Goal: Task Accomplishment & Management: Complete application form

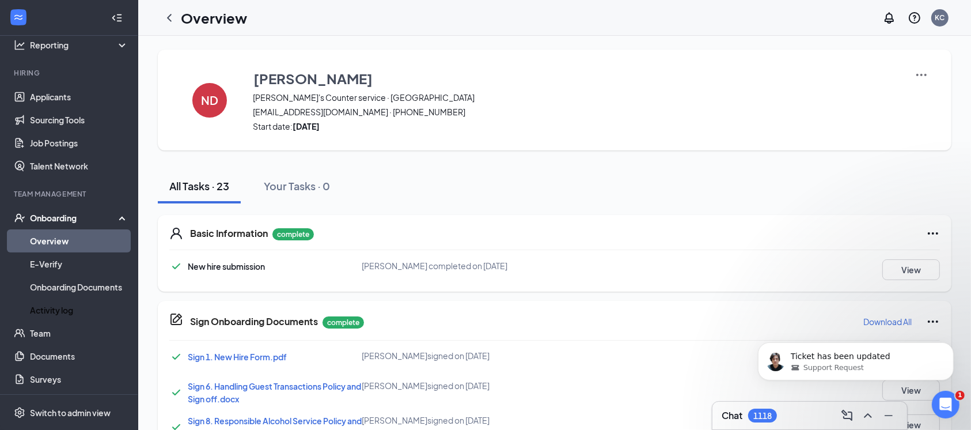
scroll to position [59, 0]
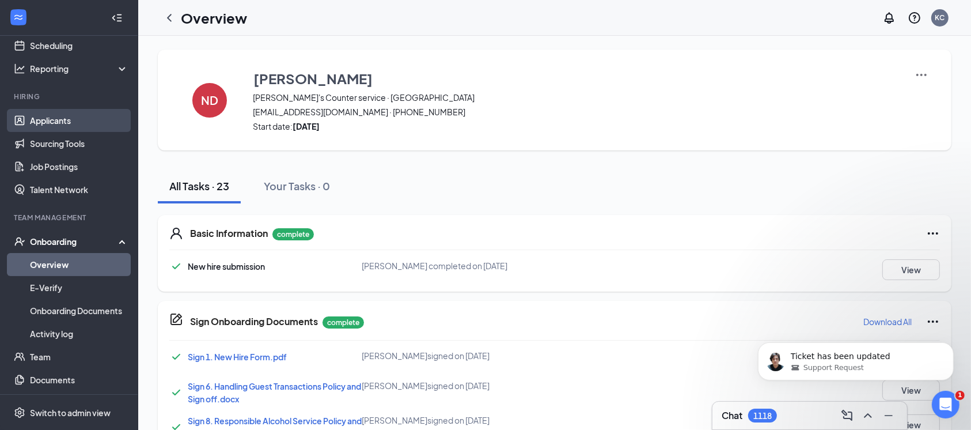
click at [55, 122] on link "Applicants" at bounding box center [79, 120] width 98 height 23
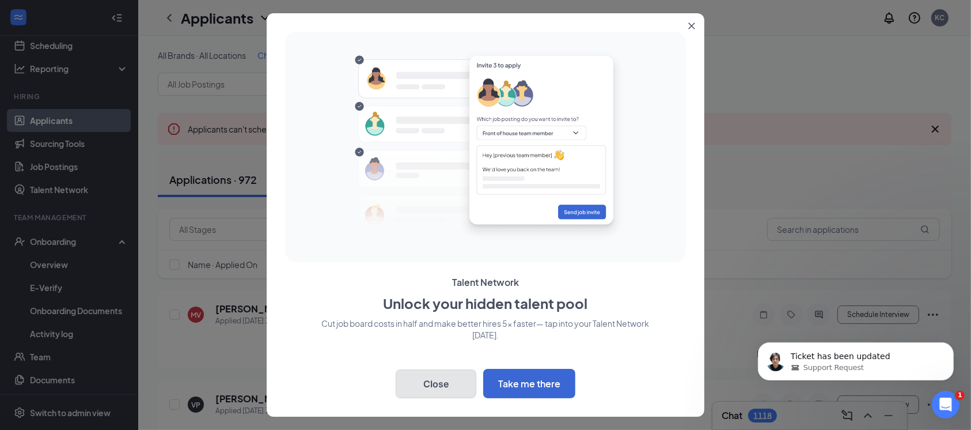
click at [442, 390] on button "Close" at bounding box center [436, 383] width 81 height 29
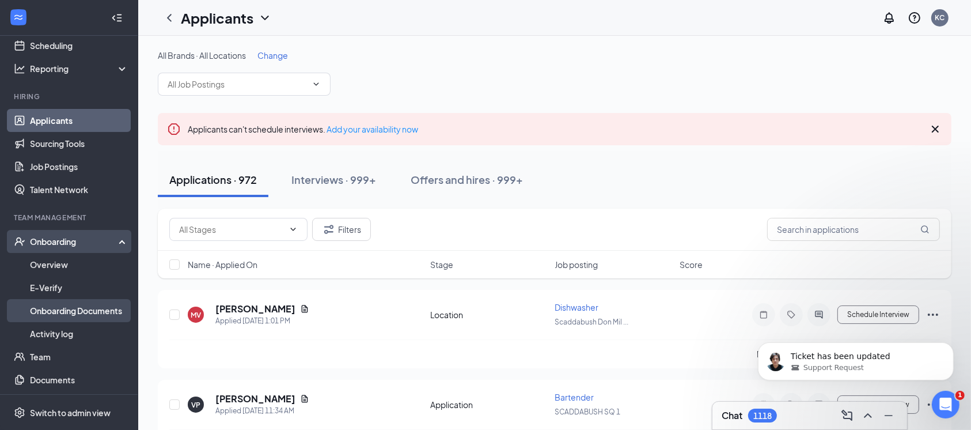
click at [86, 316] on link "Onboarding Documents" at bounding box center [79, 310] width 98 height 23
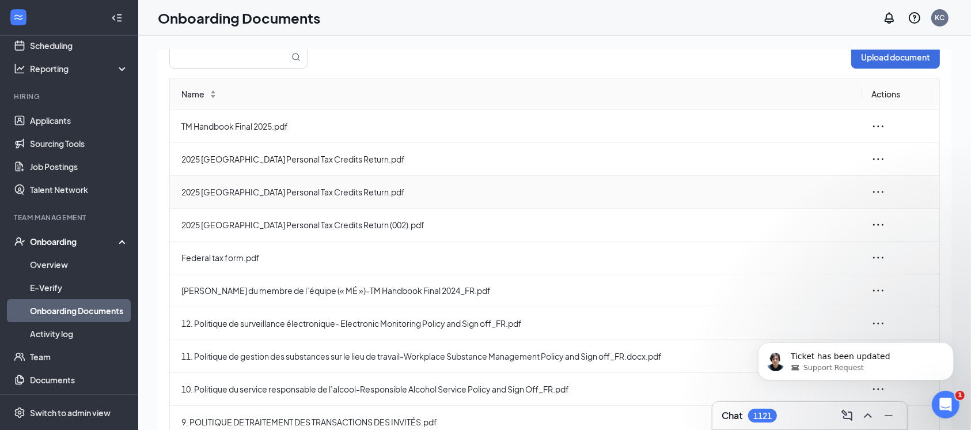
scroll to position [82, 0]
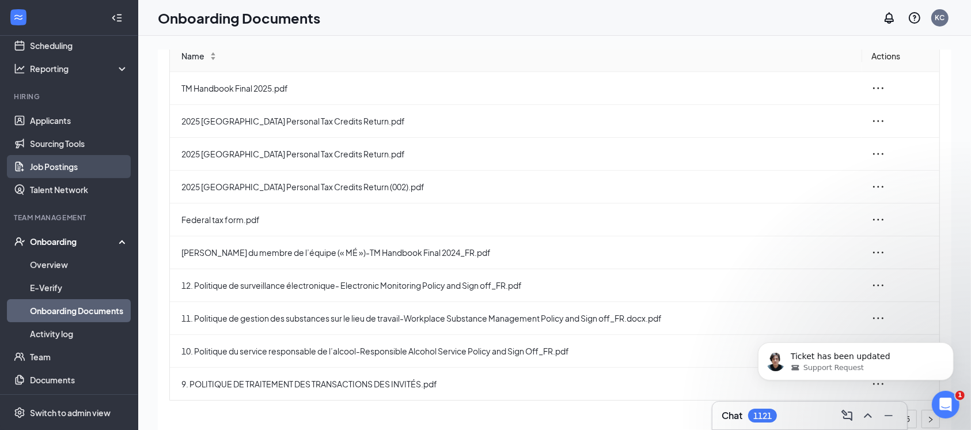
click at [60, 157] on link "Job Postings" at bounding box center [79, 166] width 98 height 23
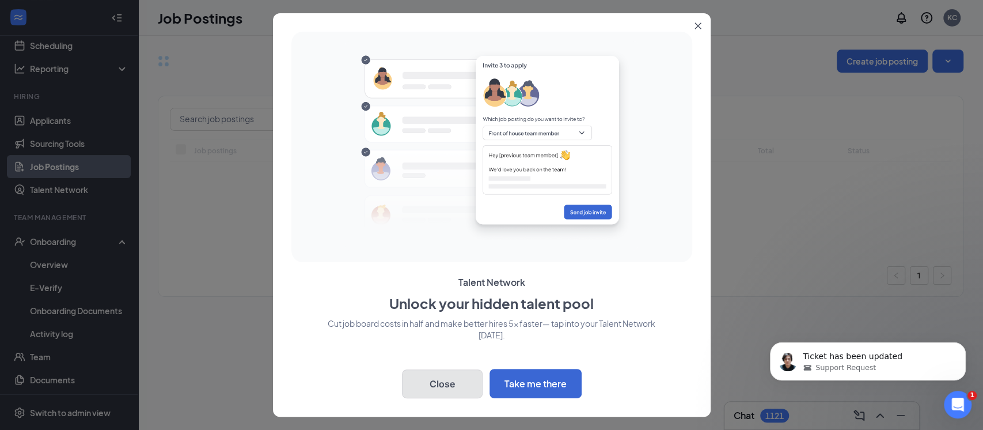
click at [453, 384] on button "Close" at bounding box center [442, 383] width 81 height 29
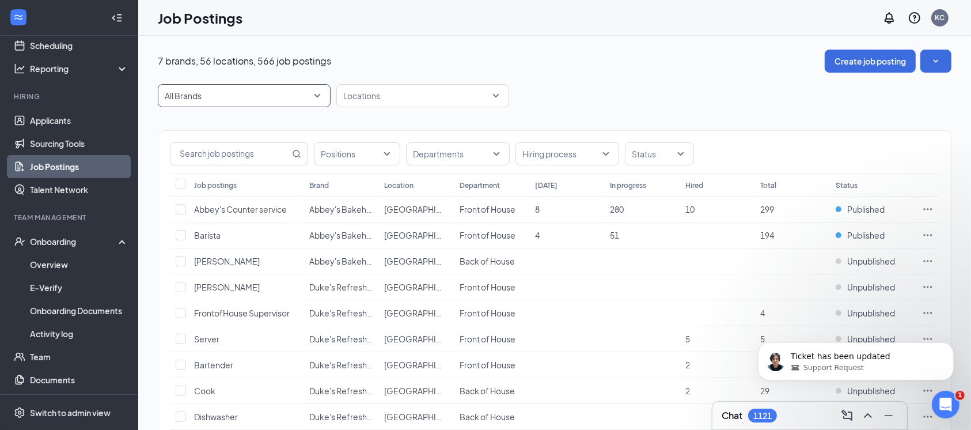
click at [298, 97] on span "All Brands" at bounding box center [239, 96] width 149 height 12
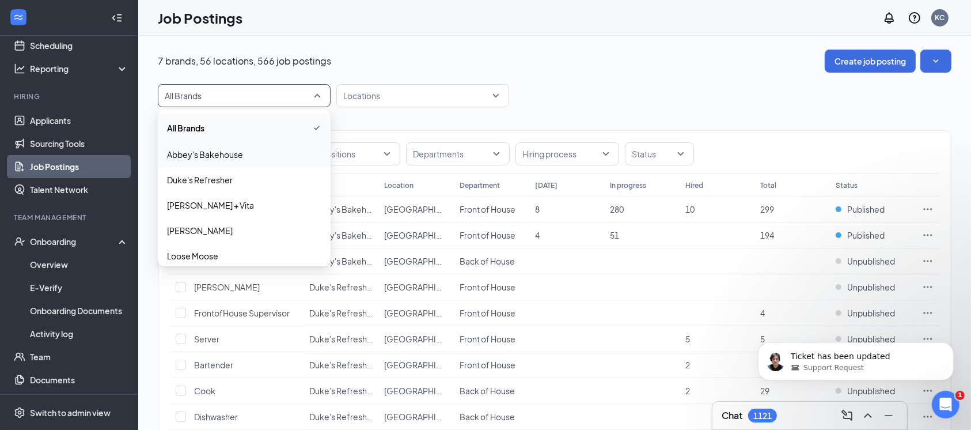
click at [267, 152] on span "Abbey's Bakehouse" at bounding box center [244, 155] width 154 height 12
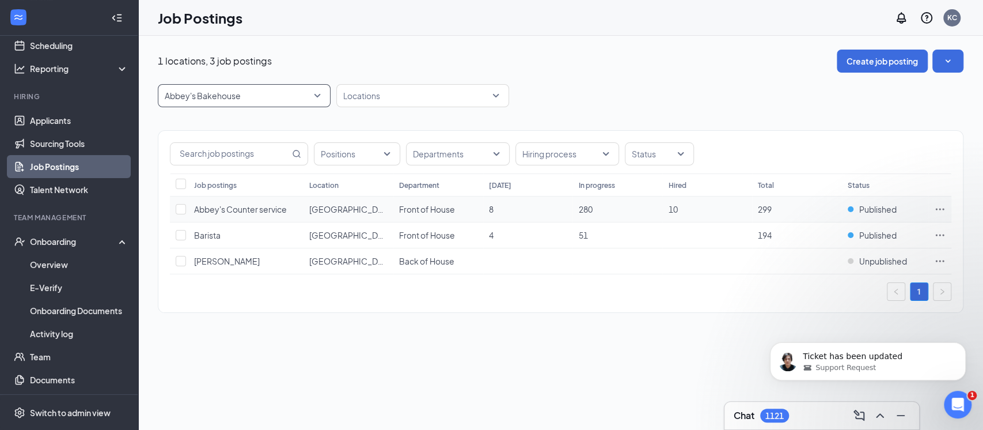
click at [238, 208] on span "Abbey's Counter service" at bounding box center [240, 209] width 93 height 10
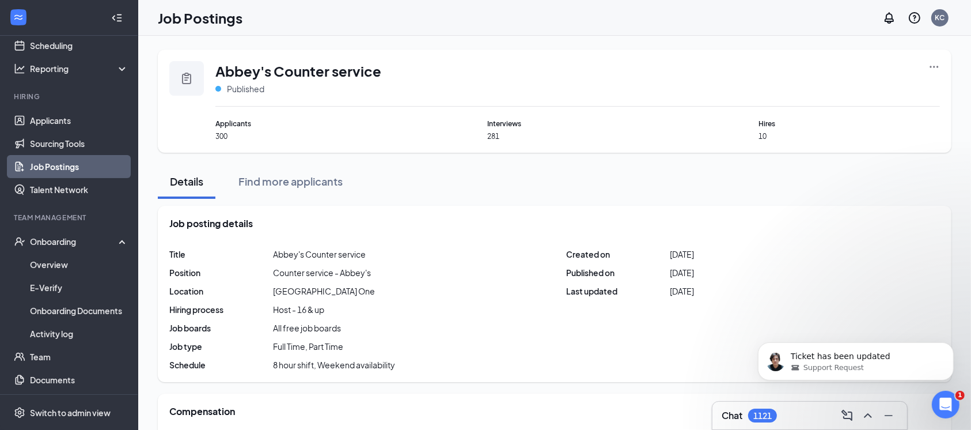
click at [931, 66] on icon "Ellipses" at bounding box center [934, 67] width 9 height 2
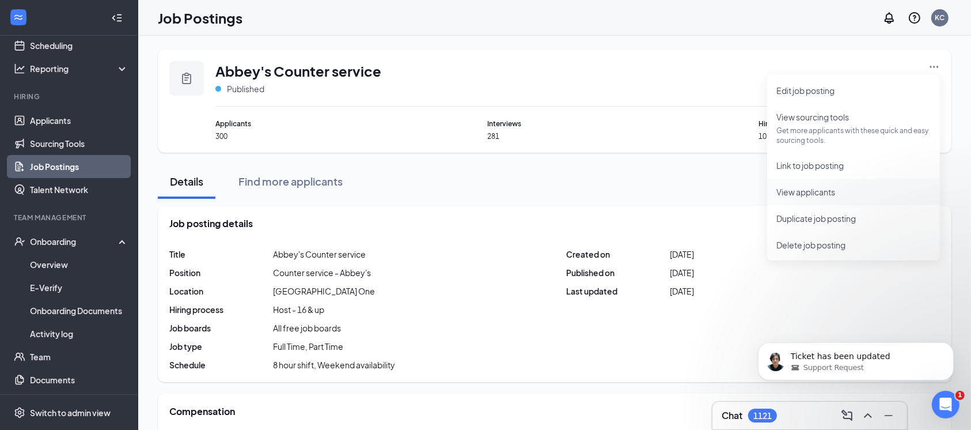
click at [826, 195] on span "View applicants" at bounding box center [805, 192] width 59 height 10
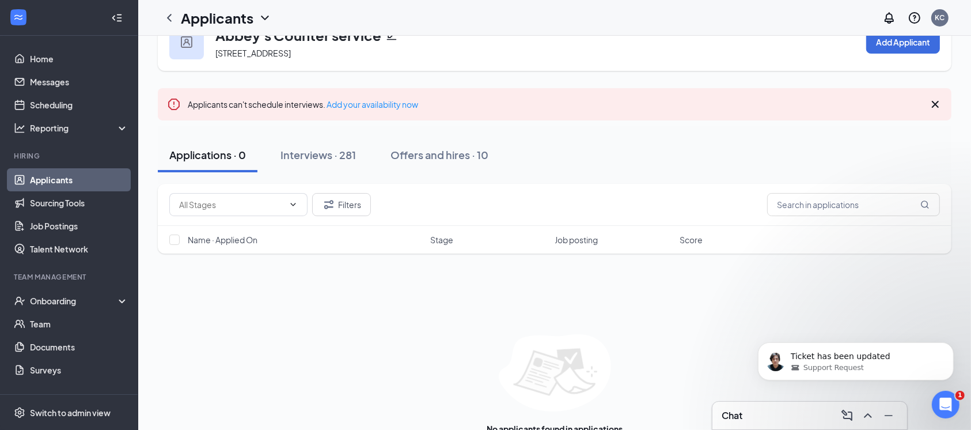
scroll to position [66, 0]
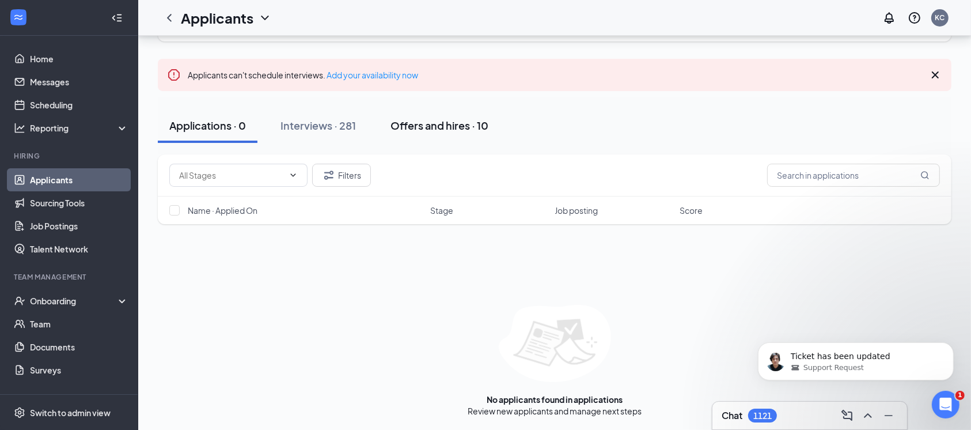
click at [426, 119] on div "Offers and hires · 10" at bounding box center [439, 125] width 98 height 14
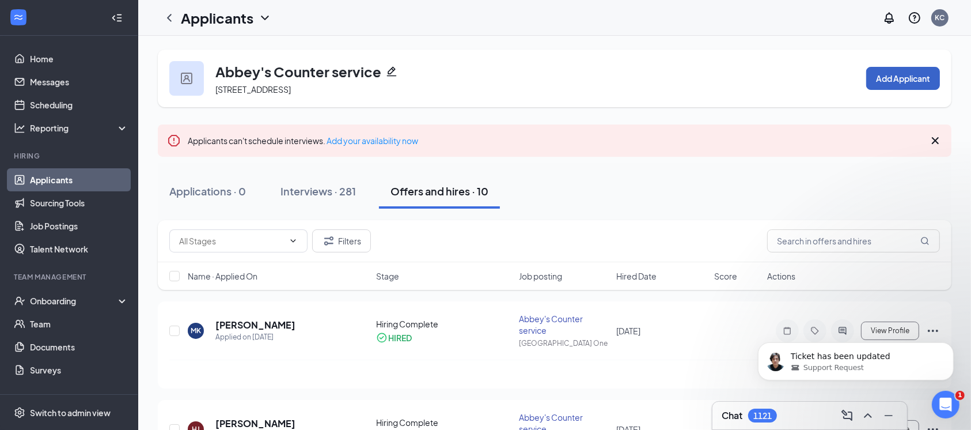
click at [907, 71] on button "Add Applicant" at bounding box center [903, 78] width 74 height 23
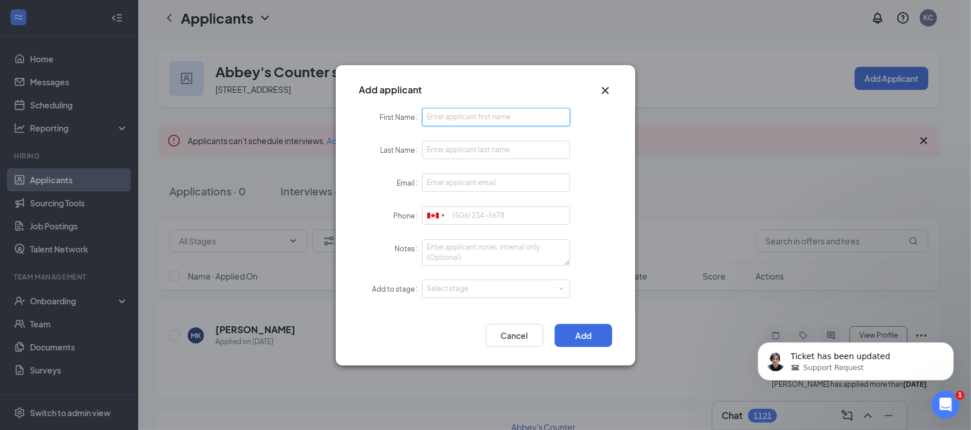
click at [461, 108] on input "First Name" at bounding box center [496, 117] width 148 height 18
type input "p"
type input "Maya"
type input "Petrova"
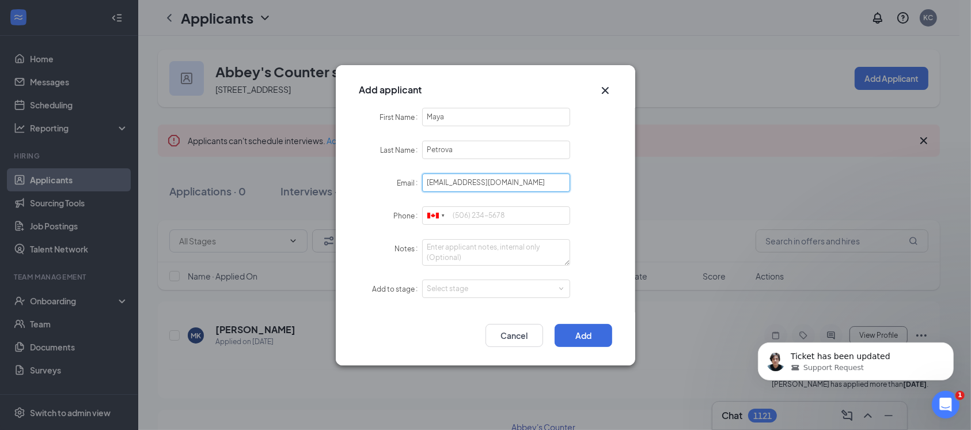
type input "petrovamaya.mail@gmail.com"
click at [505, 213] on input "Phone" at bounding box center [496, 215] width 148 height 18
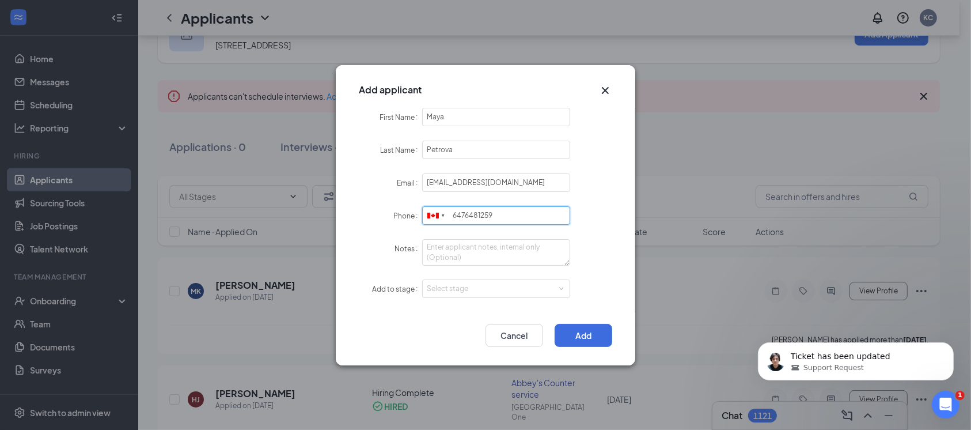
scroll to position [77, 0]
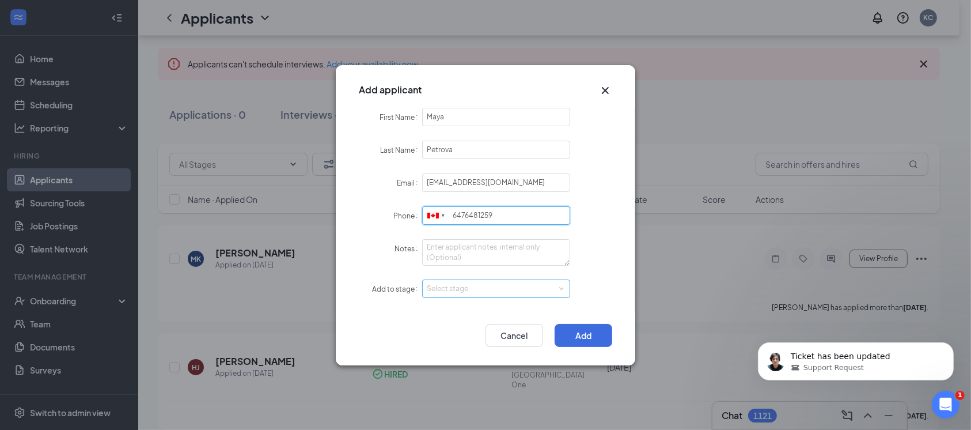
click at [537, 289] on div "Select stage" at bounding box center [494, 289] width 134 height 12
type input "6476481259"
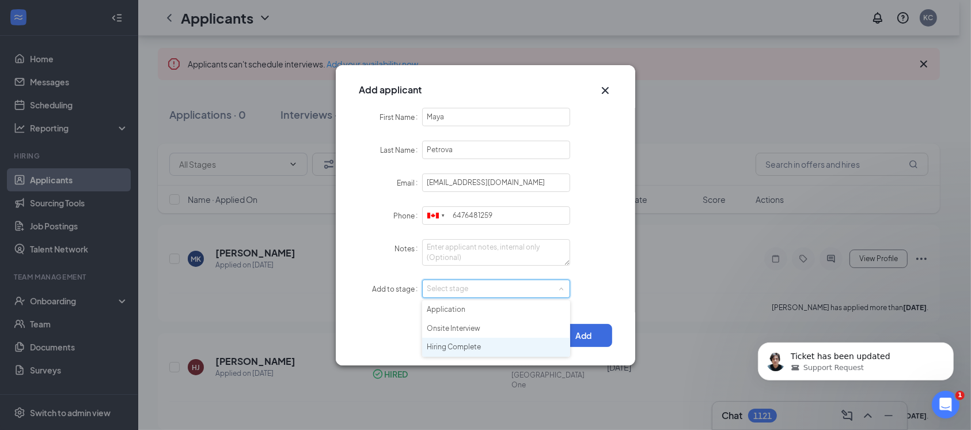
click at [479, 348] on li "Hiring Complete" at bounding box center [496, 347] width 148 height 19
click at [594, 336] on button "Add" at bounding box center [584, 335] width 58 height 23
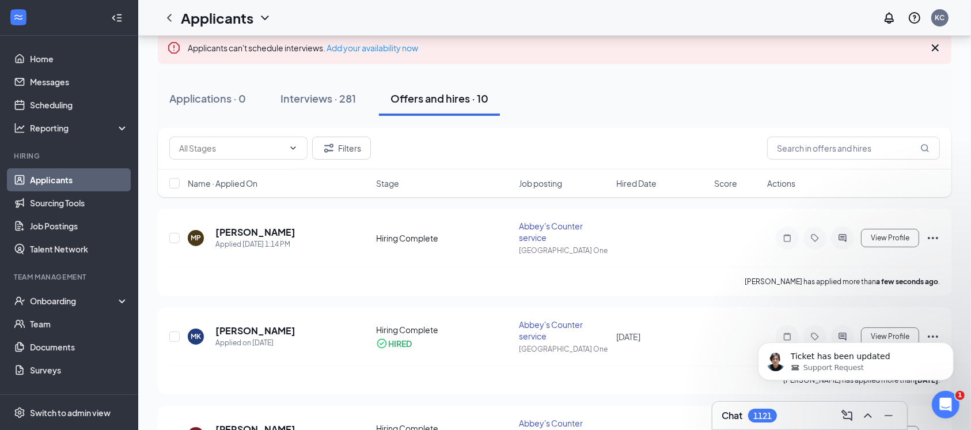
scroll to position [81, 0]
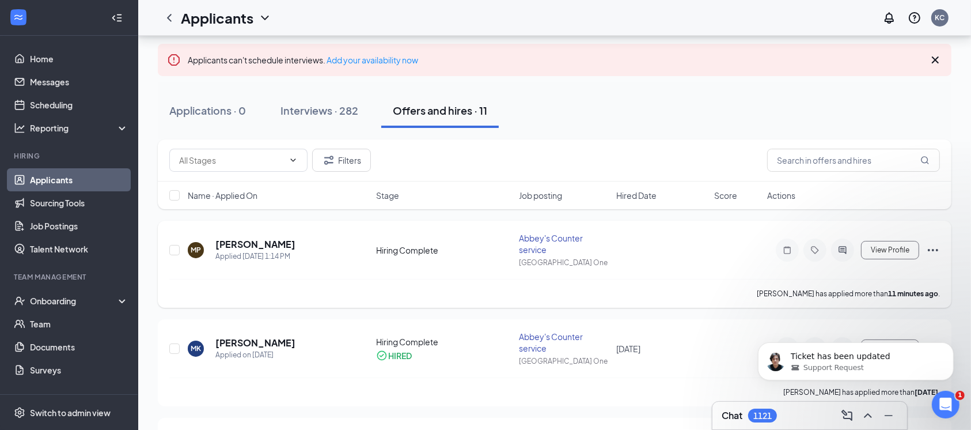
click at [931, 248] on icon "Ellipses" at bounding box center [933, 250] width 14 height 14
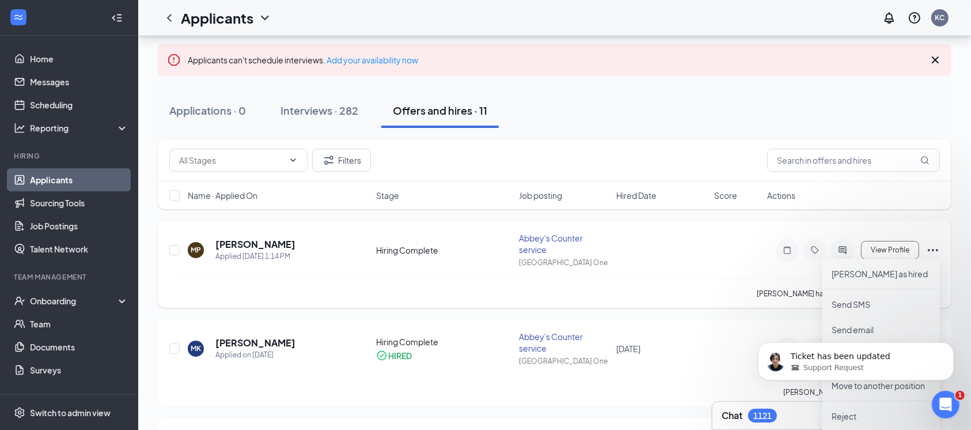
click at [744, 252] on div "MP Maya Petrova Applied Today 1:14 PM Hiring Complete Abbey's Counter service A…" at bounding box center [554, 255] width 771 height 47
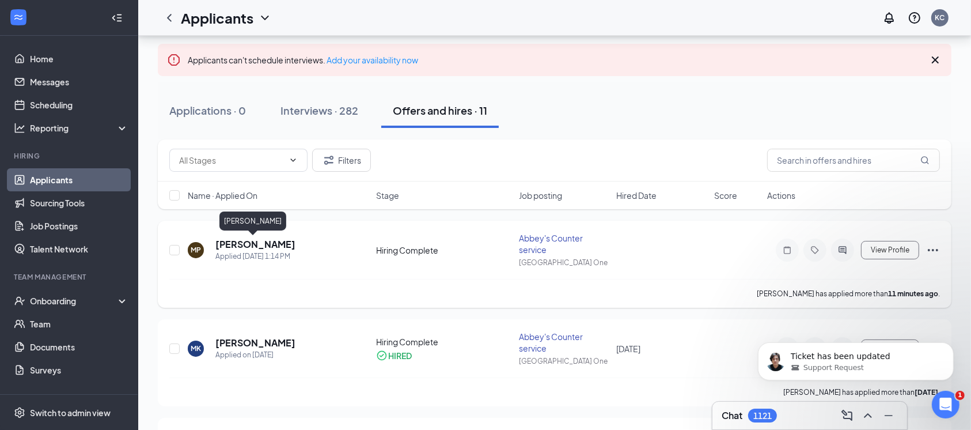
click at [244, 246] on h5 "Maya Petrova" at bounding box center [255, 244] width 80 height 13
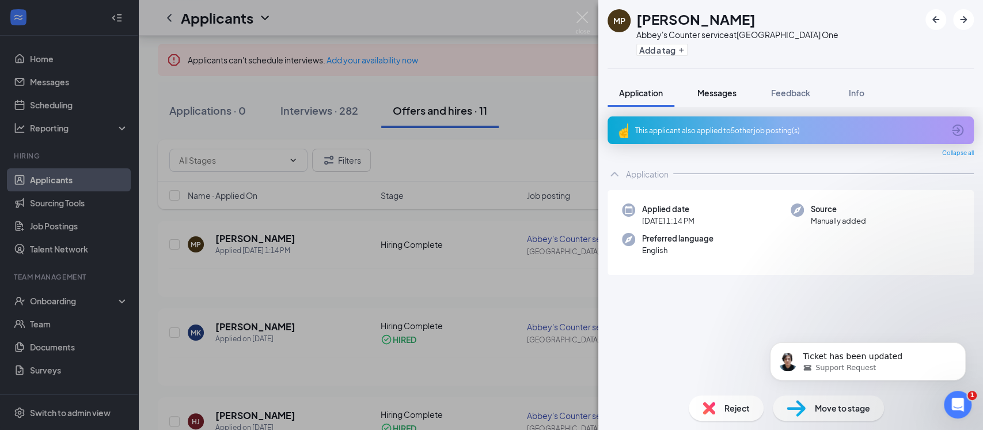
click at [728, 97] on span "Messages" at bounding box center [716, 93] width 39 height 10
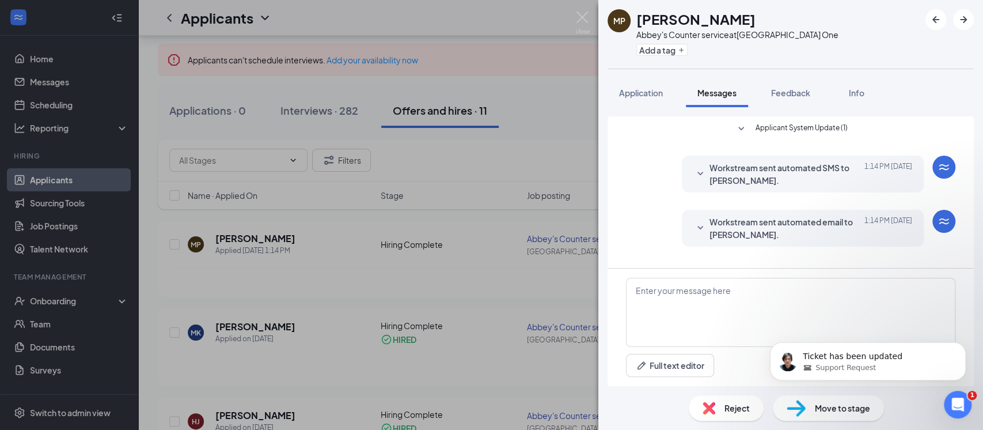
click at [699, 175] on icon "SmallChevronDown" at bounding box center [700, 174] width 14 height 14
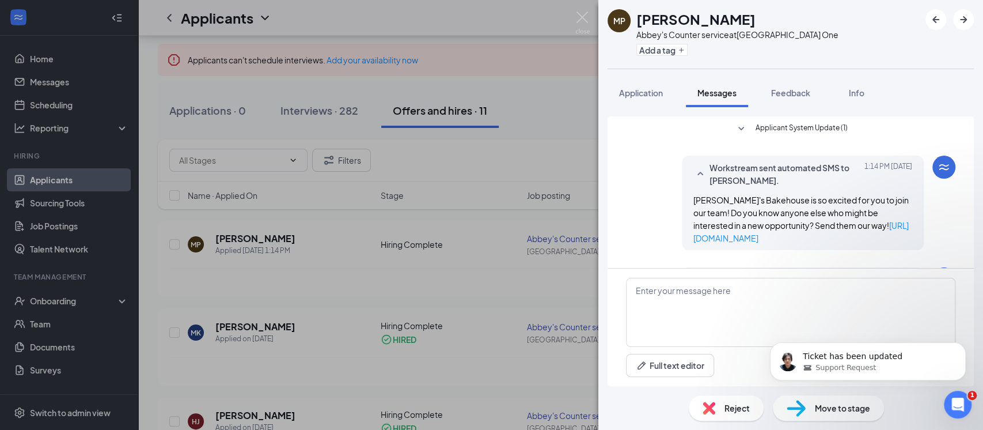
click at [697, 172] on icon "SmallChevronUp" at bounding box center [700, 173] width 6 height 3
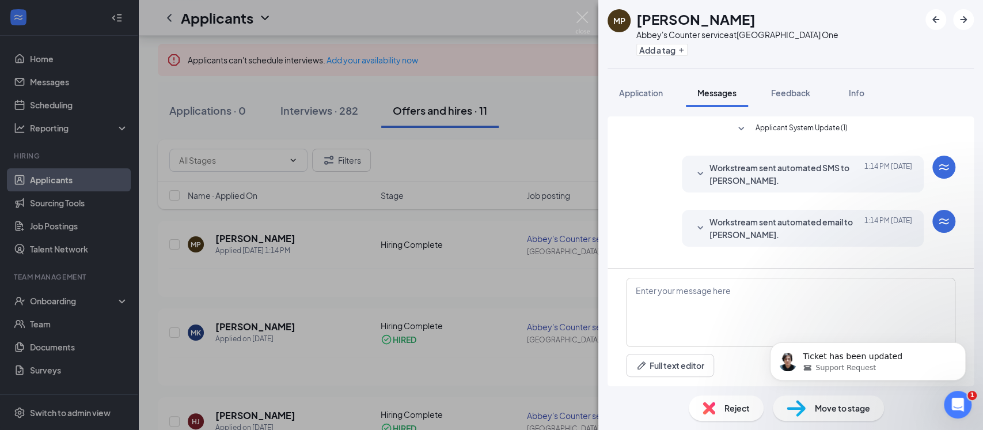
click at [701, 228] on icon "SmallChevronDown" at bounding box center [700, 228] width 14 height 14
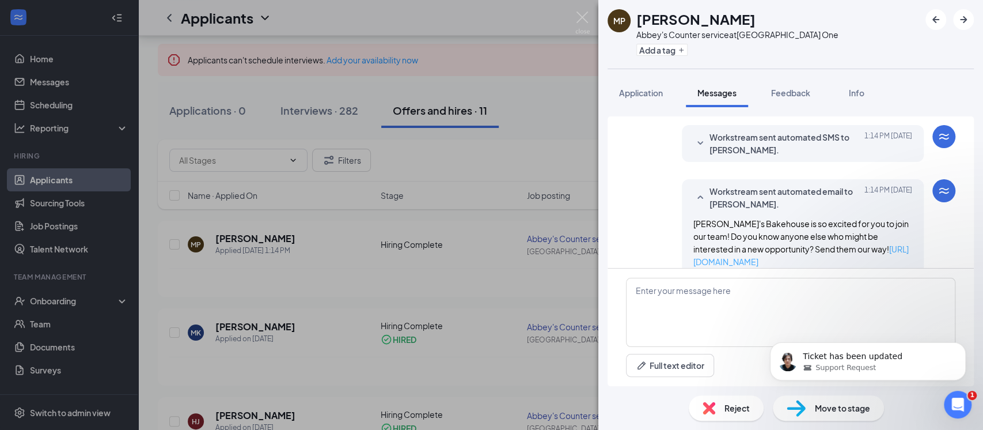
scroll to position [47, 0]
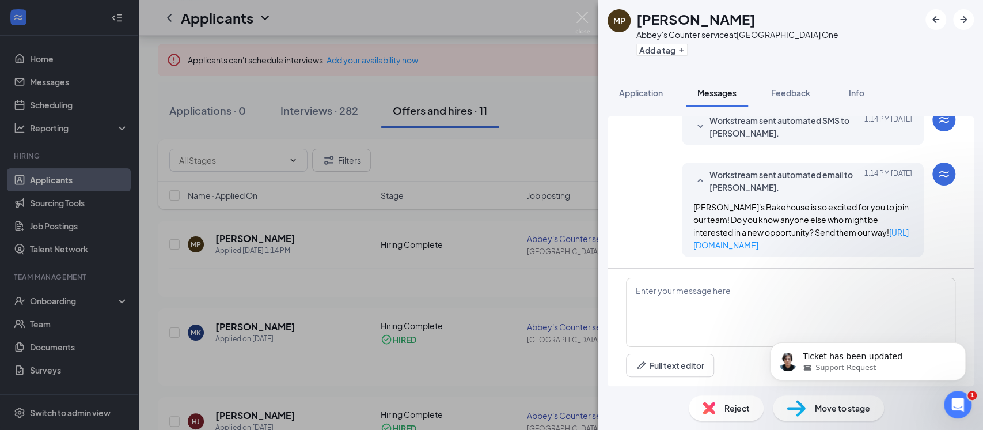
click at [693, 182] on icon "SmallChevronUp" at bounding box center [700, 181] width 14 height 14
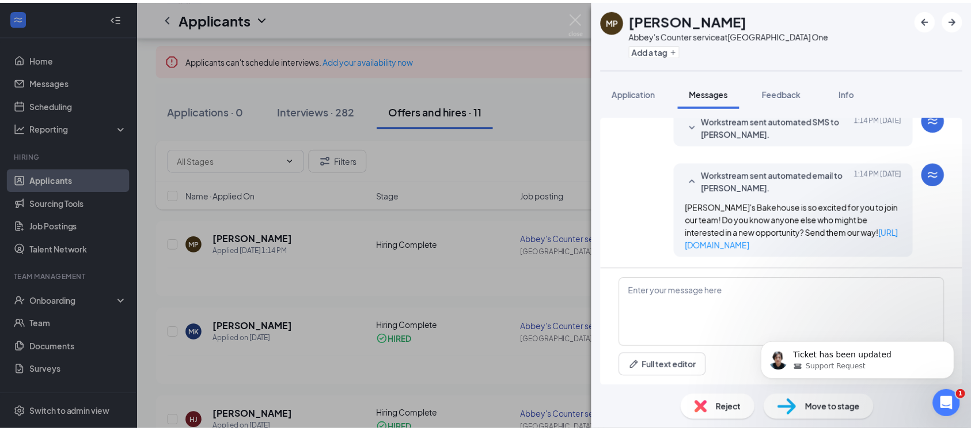
scroll to position [0, 0]
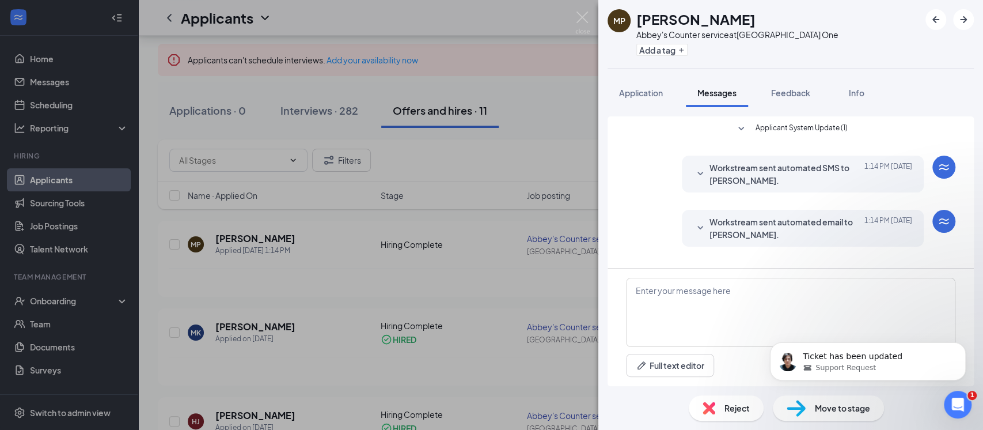
click at [518, 298] on div "MP Maya Petrova Abbey's Counter service at Abbey’s Square One Add a tag Applica…" at bounding box center [491, 215] width 983 height 430
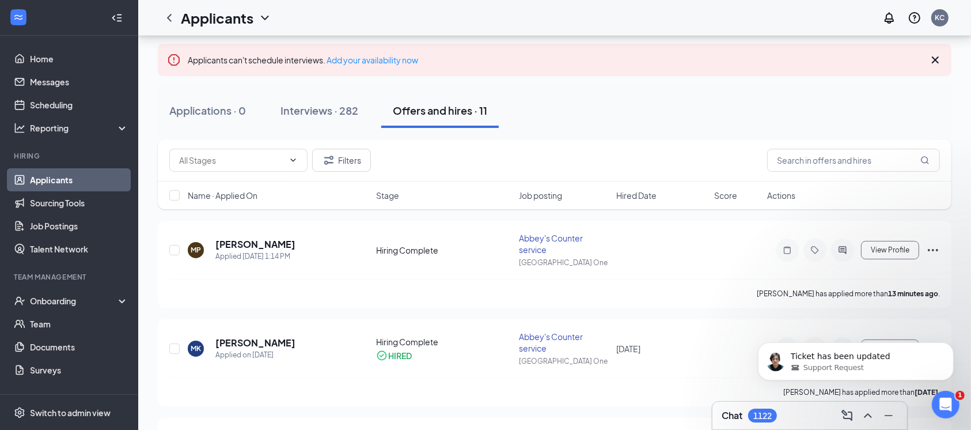
click at [388, 189] on span "Stage" at bounding box center [387, 195] width 23 height 12
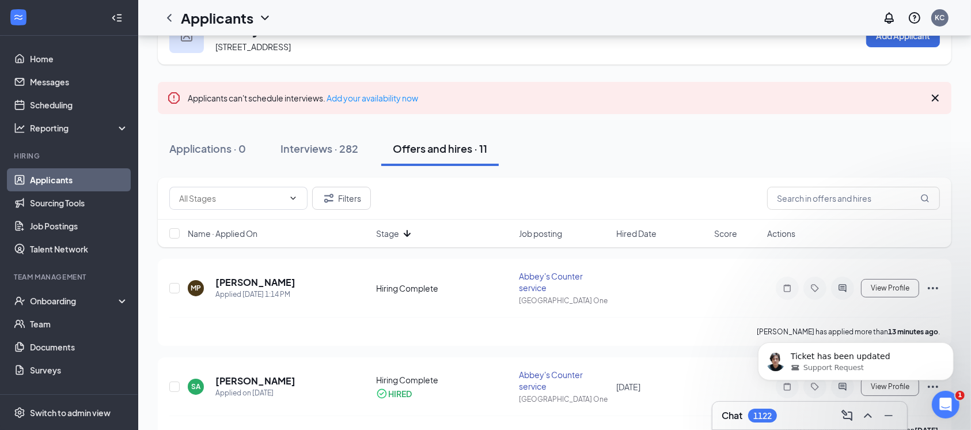
scroll to position [77, 0]
